Goal: Check status

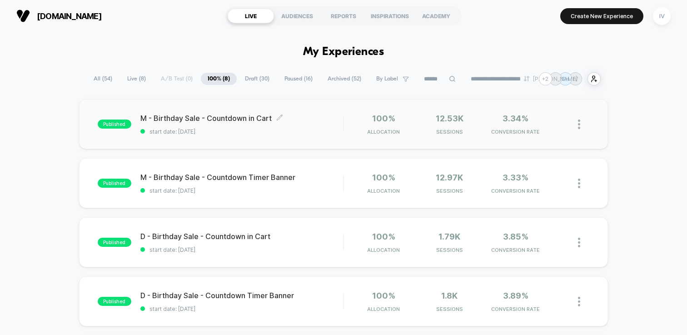
click at [309, 134] on span "start date: [DATE]" at bounding box center [241, 131] width 203 height 7
click at [348, 15] on div "REPORTS" at bounding box center [343, 16] width 46 height 15
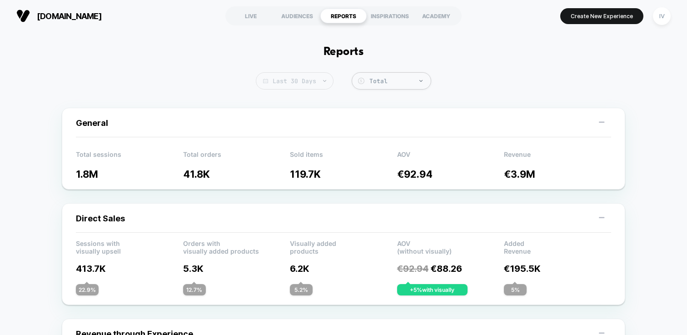
click at [313, 82] on span "Last 30 Days" at bounding box center [295, 80] width 78 height 17
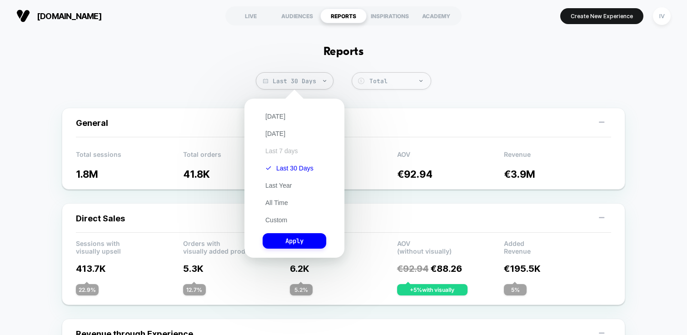
click at [287, 151] on button "Last 7 days" at bounding box center [282, 151] width 38 height 8
click at [311, 236] on button "Apply" at bounding box center [295, 240] width 64 height 15
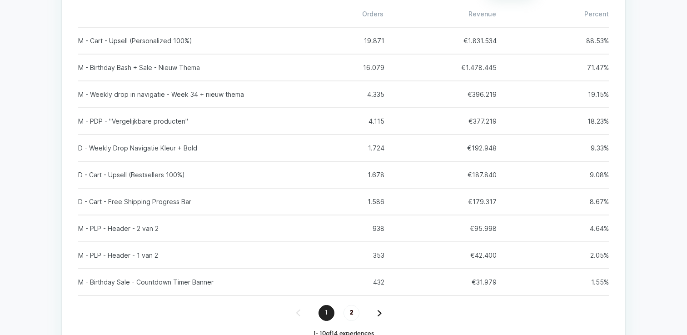
scroll to position [1107, 0]
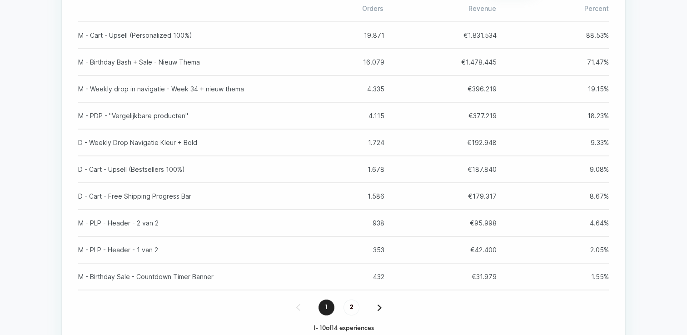
click at [377, 315] on div "1 2" at bounding box center [343, 307] width 531 height 16
click at [358, 315] on span "2" at bounding box center [351, 307] width 16 height 16
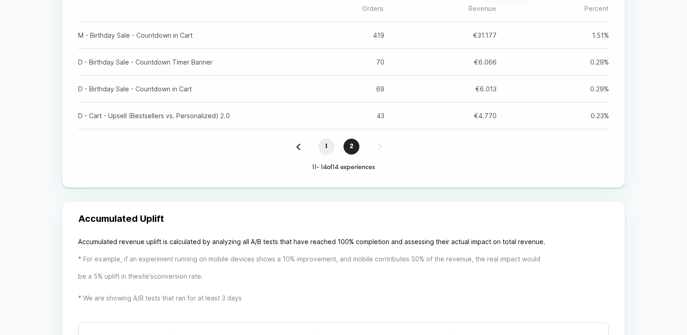
click at [325, 154] on span "1" at bounding box center [326, 147] width 16 height 16
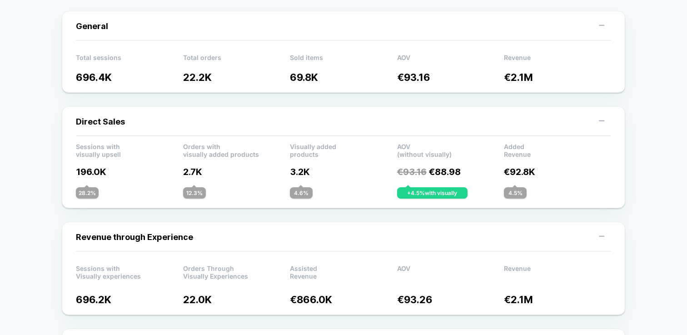
scroll to position [0, 0]
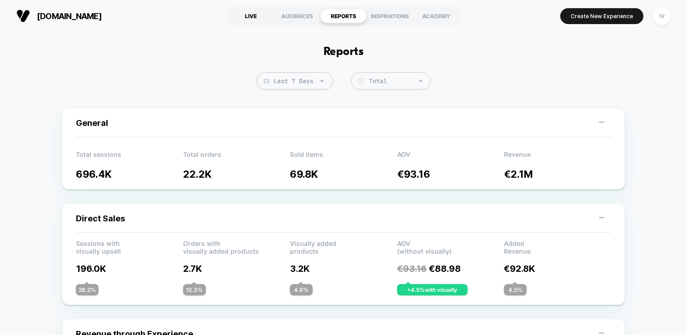
click at [250, 18] on div "LIVE" at bounding box center [251, 16] width 46 height 15
